Goal: Task Accomplishment & Management: Manage account settings

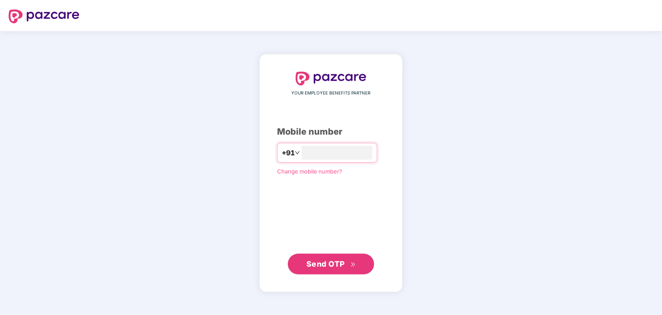
type input "**********"
click at [337, 262] on span "Send OTP" at bounding box center [325, 263] width 38 height 9
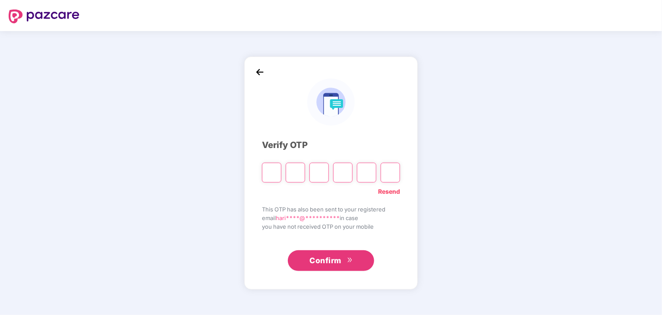
type input "*"
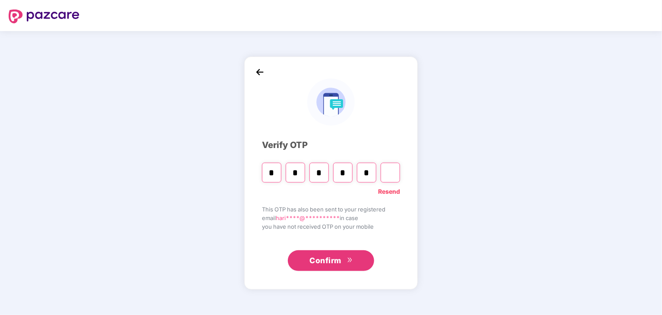
type input "*"
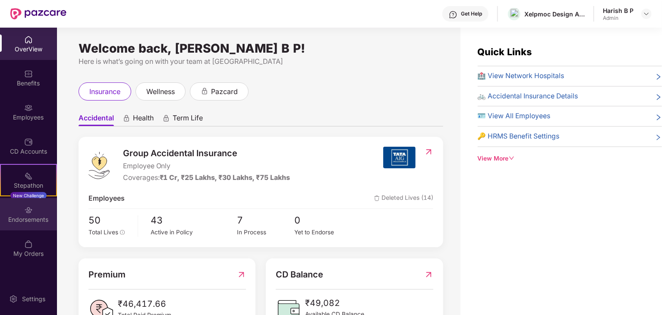
click at [32, 214] on div "Endorsements" at bounding box center [28, 214] width 57 height 32
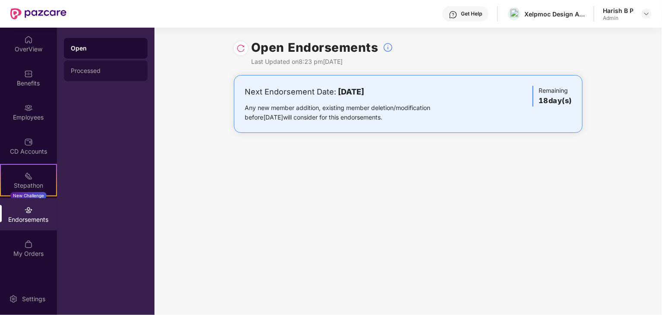
click at [93, 72] on div "Processed" at bounding box center [106, 70] width 70 height 7
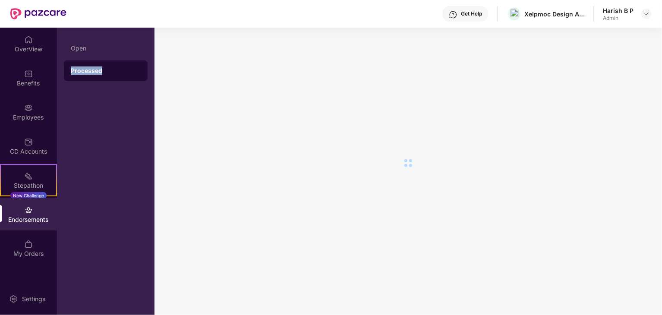
click at [93, 72] on div "Processed" at bounding box center [106, 70] width 70 height 9
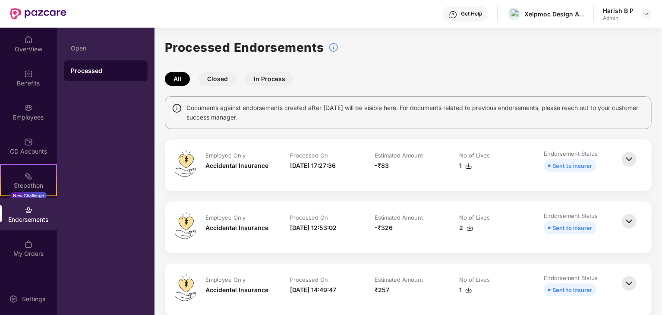
click at [628, 154] on img at bounding box center [629, 159] width 19 height 19
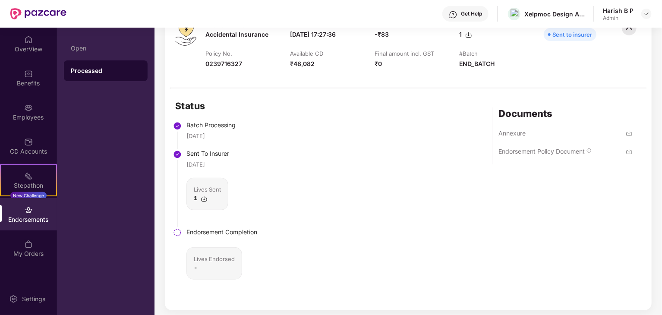
scroll to position [131, 0]
click at [630, 148] on img at bounding box center [629, 151] width 7 height 7
